Goal: Understand process/instructions: Learn how to perform a task or action

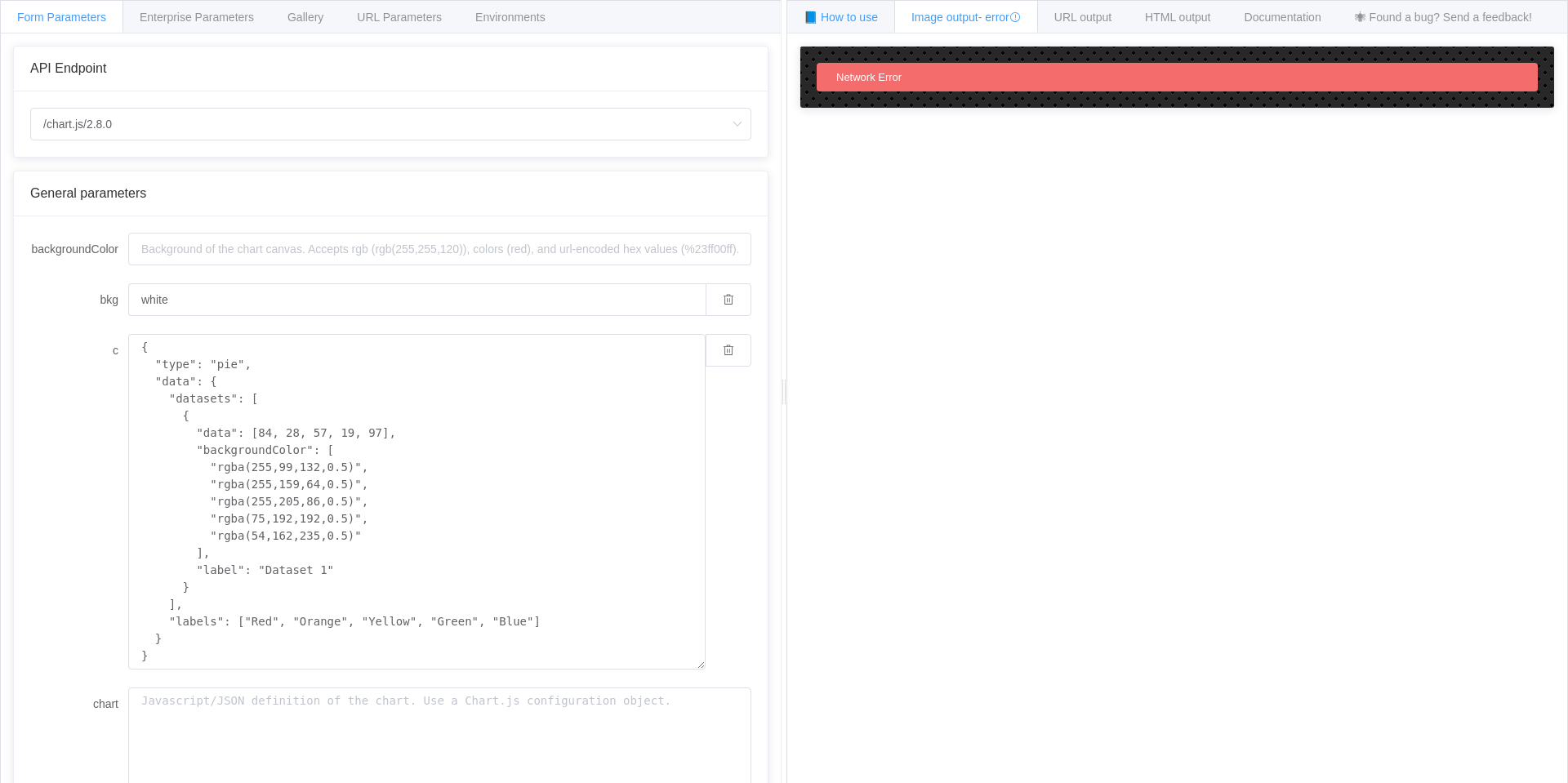
click at [868, 18] on span "📘 How to use" at bounding box center [840, 17] width 74 height 13
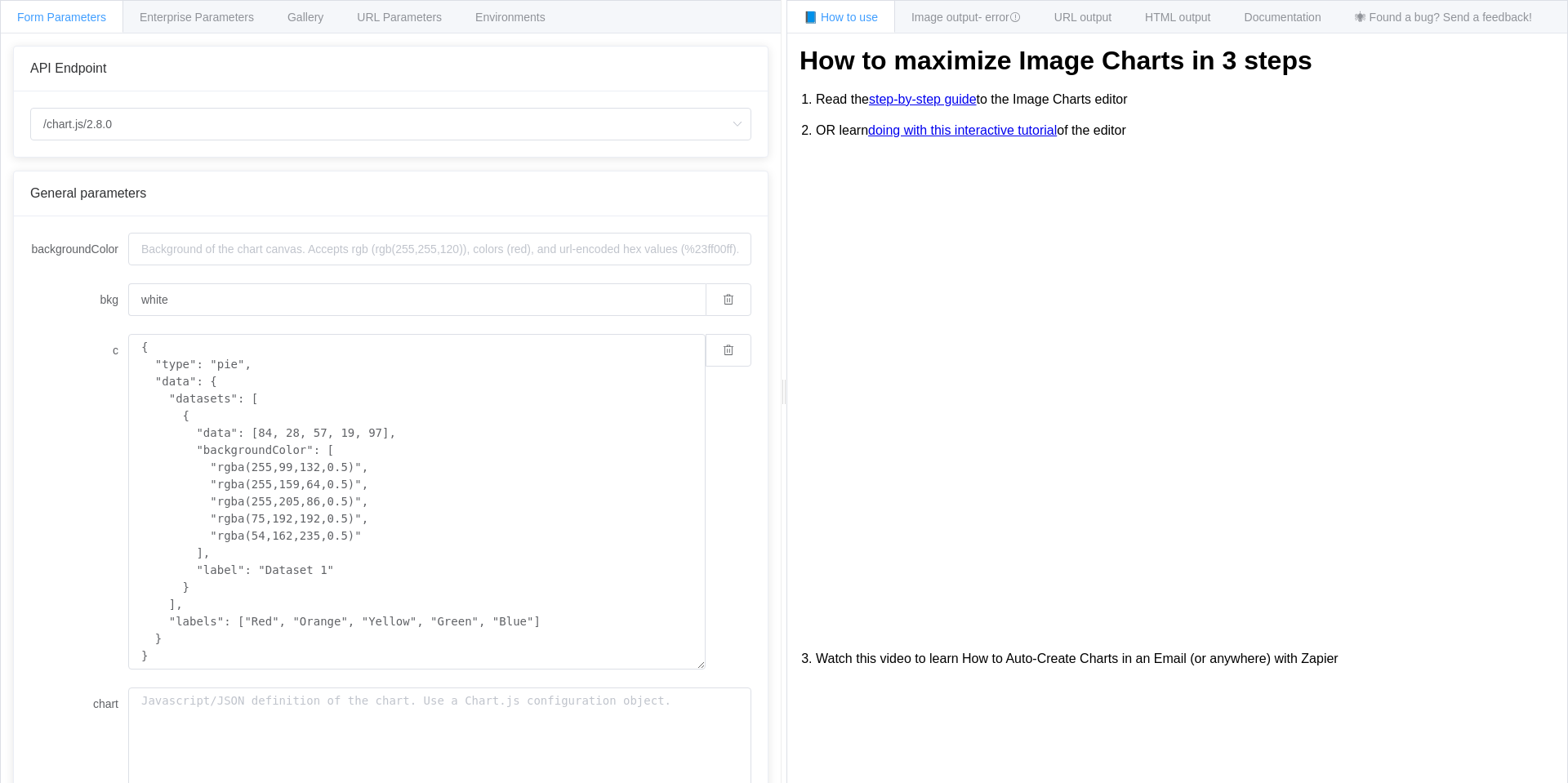
click at [83, 14] on span "Form Parameters" at bounding box center [62, 17] width 89 height 13
click at [113, 130] on input "/chart.js/2.8.0" at bounding box center [391, 124] width 721 height 33
click at [55, 172] on span "/chart" at bounding box center [62, 170] width 28 height 13
type input "/chart"
type input "20"
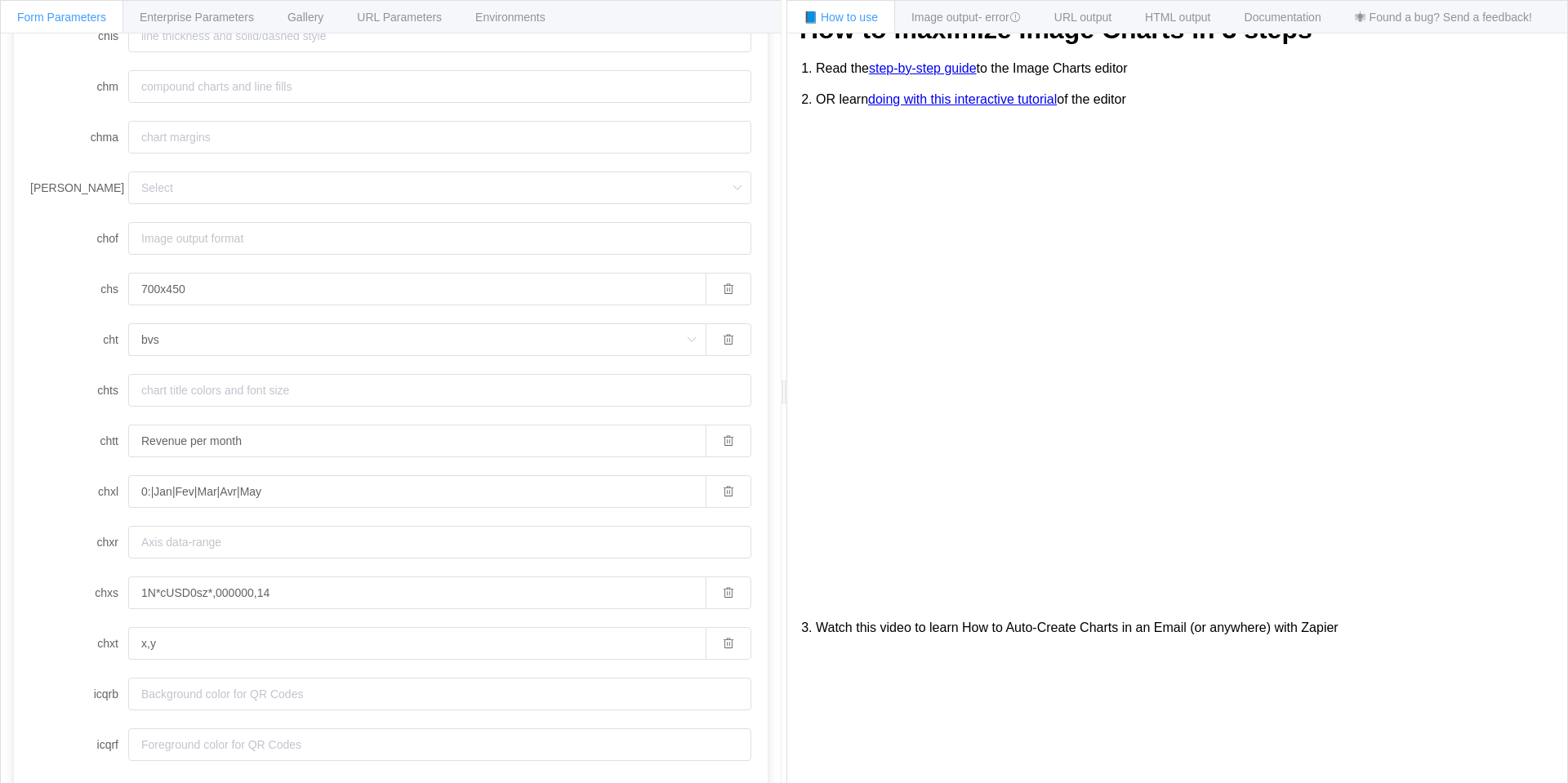
scroll to position [82, 0]
